Goal: Navigation & Orientation: Find specific page/section

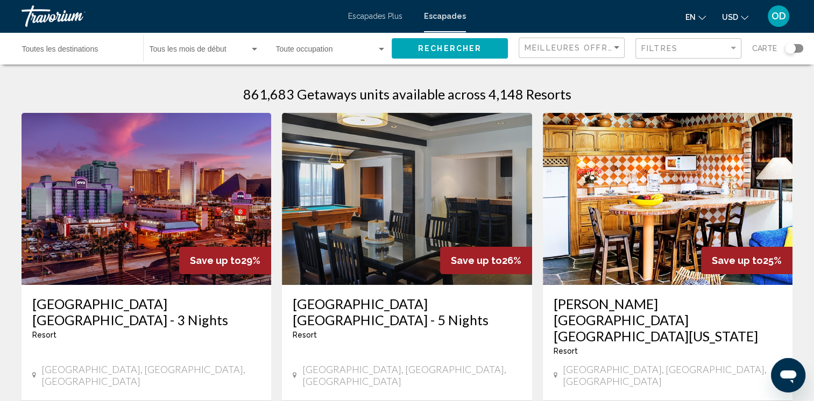
click at [775, 18] on span "OD" at bounding box center [778, 16] width 15 height 11
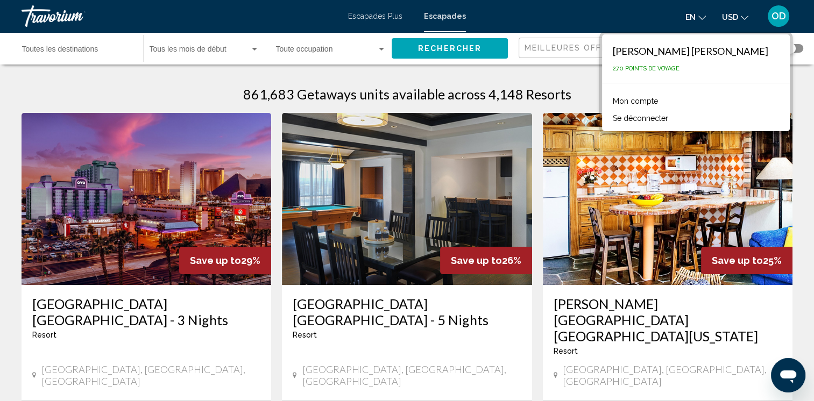
click at [54, 20] on div "Travorium" at bounding box center [76, 16] width 108 height 22
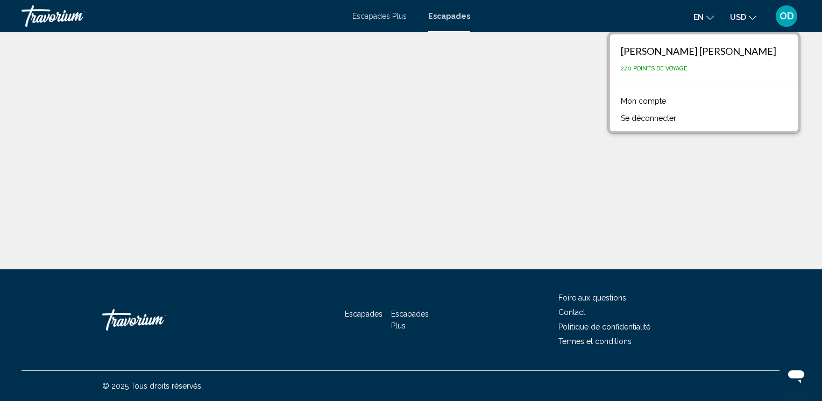
click at [671, 97] on link "Mon compte" at bounding box center [643, 101] width 56 height 14
